Goal: Navigation & Orientation: Understand site structure

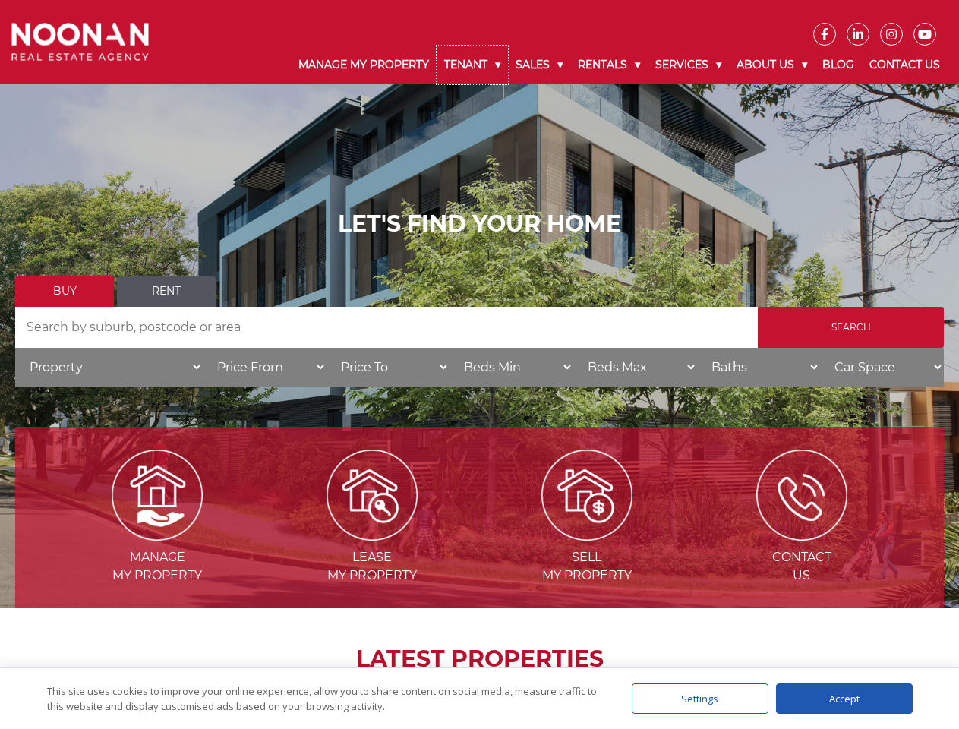
click at [472, 65] on link "Tenant" at bounding box center [472, 65] width 71 height 39
click at [540, 65] on link "Sales" at bounding box center [539, 65] width 62 height 39
click at [610, 65] on link "Rentals" at bounding box center [608, 65] width 77 height 39
click at [690, 65] on link "Services" at bounding box center [688, 65] width 81 height 39
click at [774, 65] on link "About Us" at bounding box center [772, 65] width 86 height 39
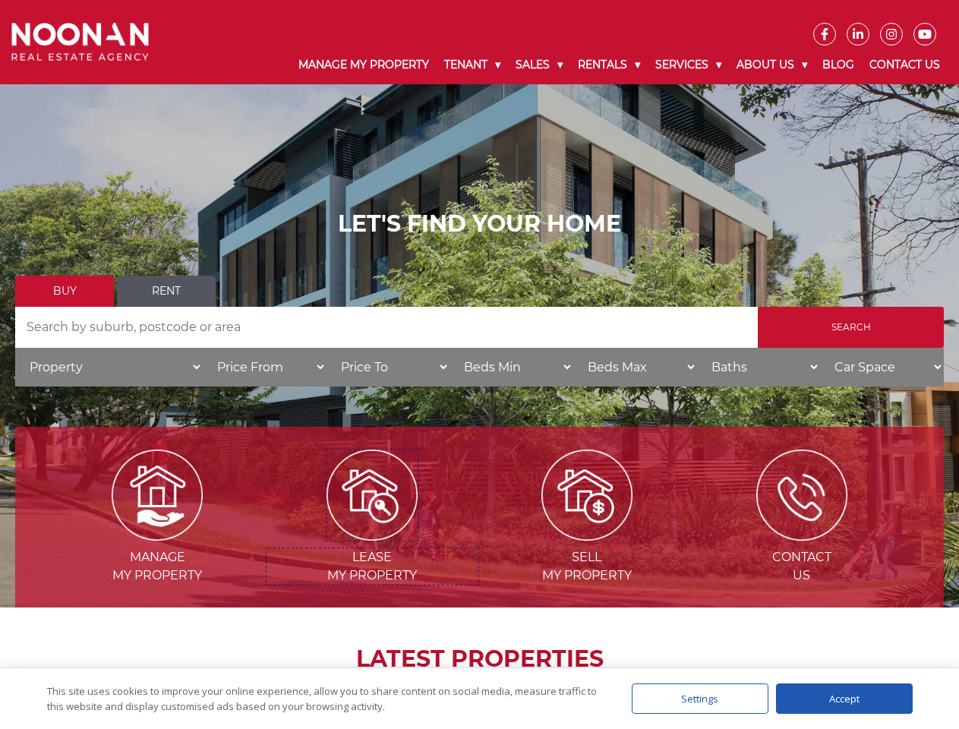
click at [372, 535] on img at bounding box center [372, 495] width 91 height 91
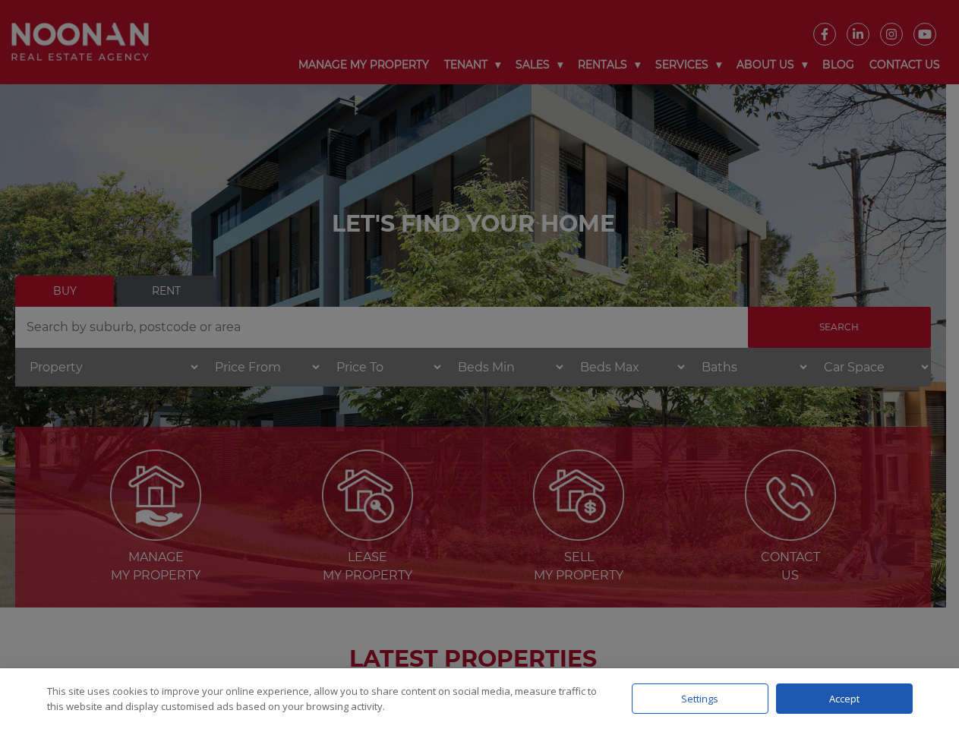
click at [700, 699] on div "Settings" at bounding box center [700, 699] width 137 height 30
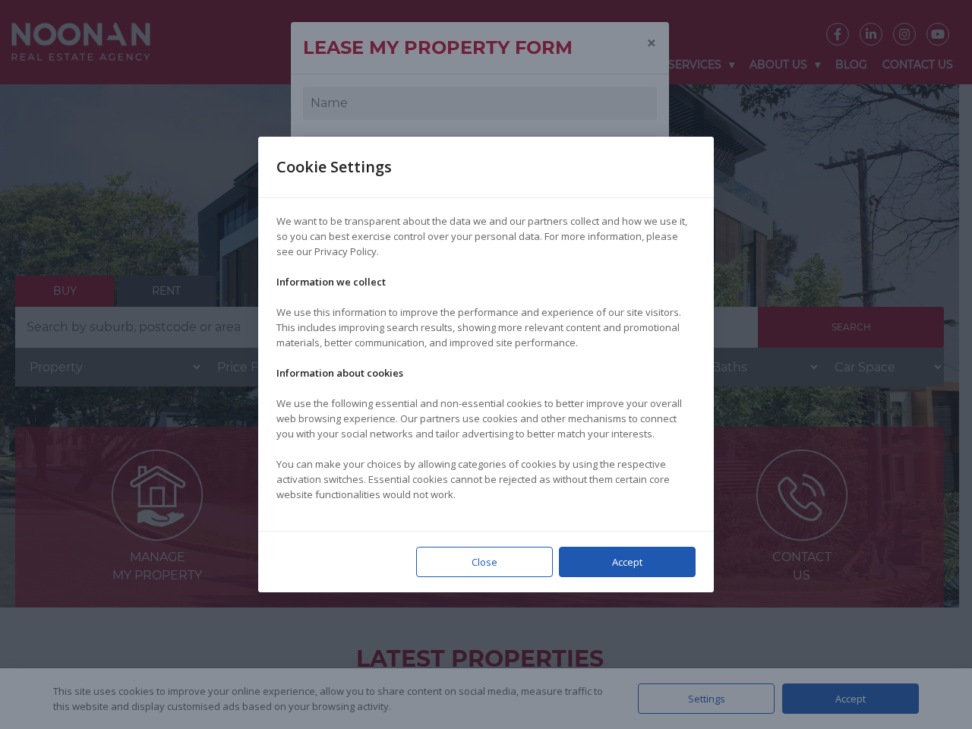
click at [845, 699] on div at bounding box center [486, 364] width 972 height 729
